Goal: Transaction & Acquisition: Register for event/course

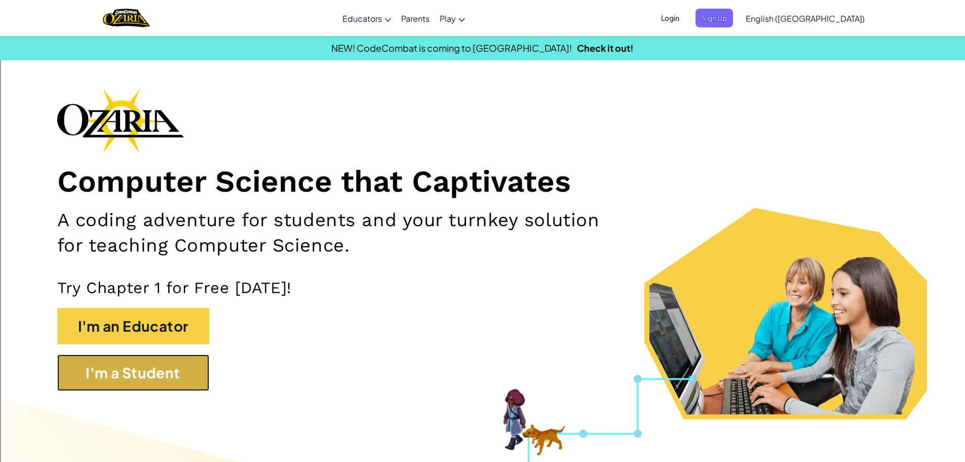
click at [156, 364] on button "I'm a Student" at bounding box center [133, 372] width 152 height 36
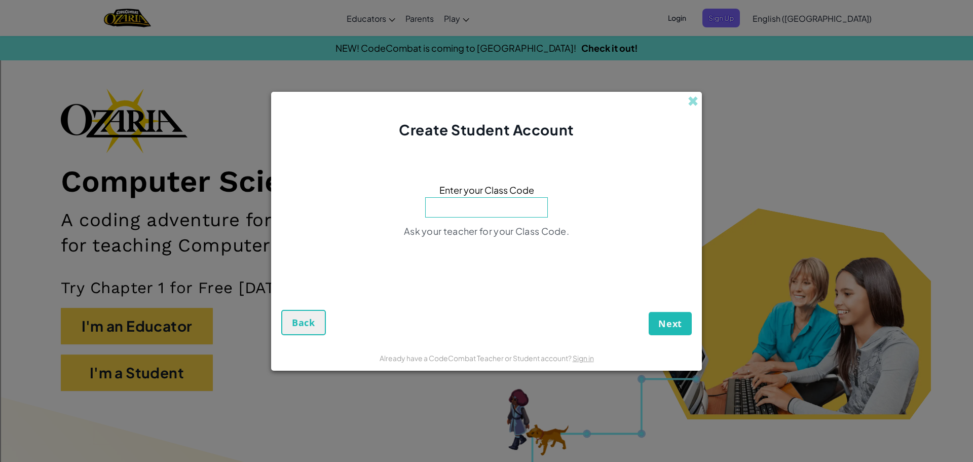
click at [463, 204] on input at bounding box center [486, 207] width 123 height 20
click at [535, 252] on div "Enter your Class Code Ask your teacher for your Class Code." at bounding box center [486, 213] width 410 height 127
click at [502, 205] on input at bounding box center [486, 207] width 123 height 20
type input "ParkDayReady"
click at [687, 325] on button "Next" at bounding box center [670, 323] width 43 height 23
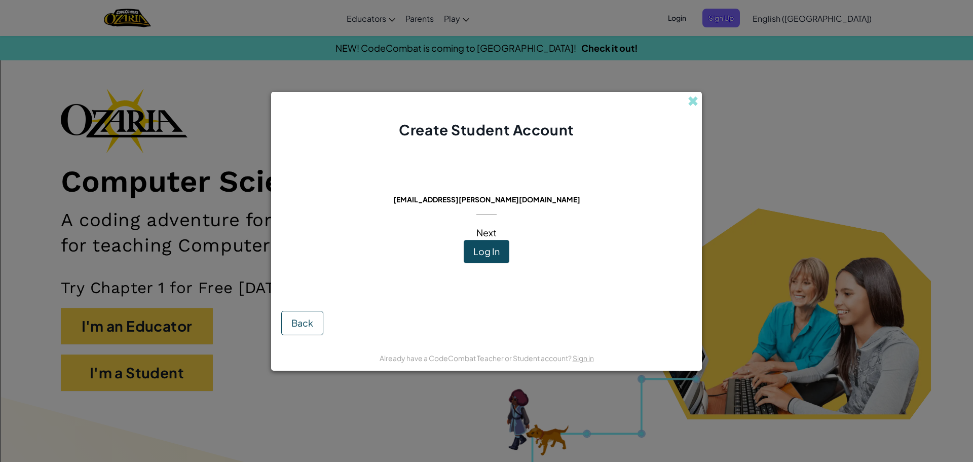
click at [484, 239] on div "Next" at bounding box center [486, 221] width 20 height 35
click at [476, 254] on span "Log In" at bounding box center [486, 251] width 26 height 12
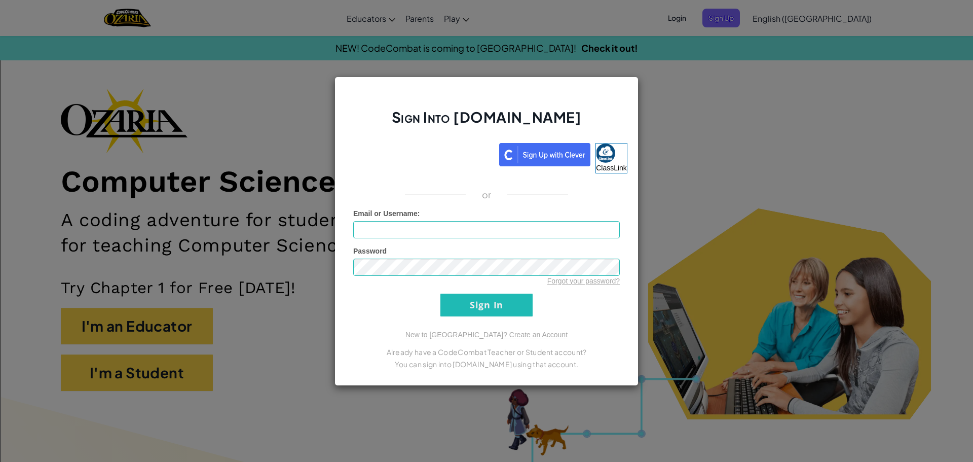
click at [422, 142] on iframe at bounding box center [420, 153] width 159 height 22
